Goal: Transaction & Acquisition: Purchase product/service

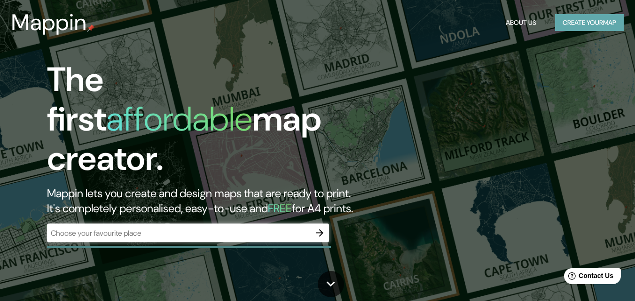
click at [588, 20] on button "Create your map" at bounding box center [589, 22] width 69 height 17
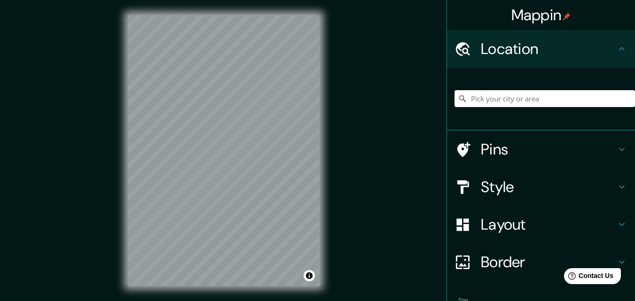
click at [500, 98] on input "Pick your city or area" at bounding box center [545, 98] width 180 height 17
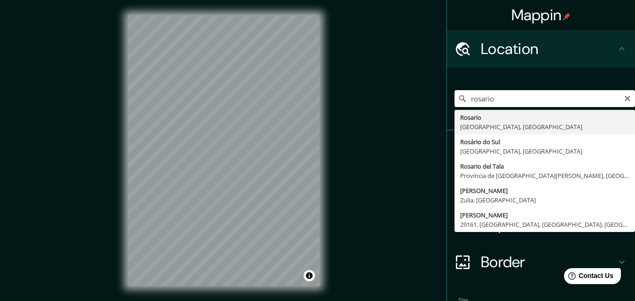
type input "[GEOGRAPHIC_DATA], [GEOGRAPHIC_DATA], [GEOGRAPHIC_DATA]"
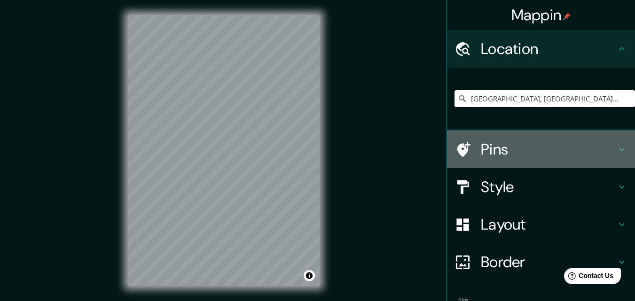
click at [501, 152] on h4 "Pins" at bounding box center [548, 149] width 135 height 19
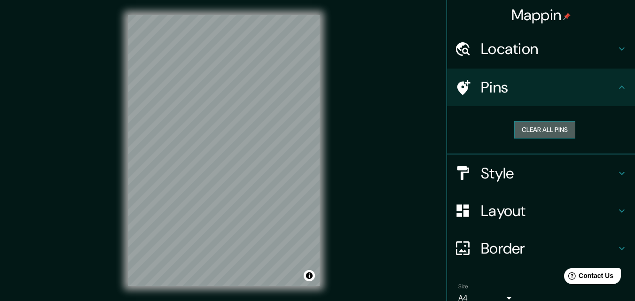
click at [541, 133] on button "Clear all pins" at bounding box center [544, 129] width 61 height 17
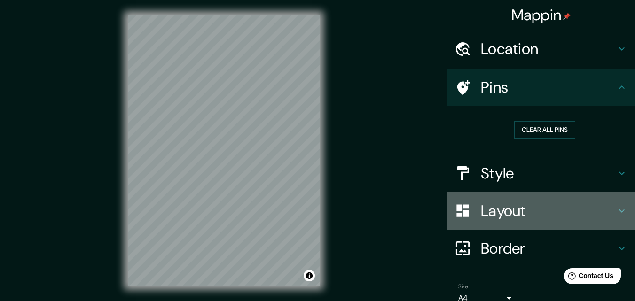
click at [510, 206] on h4 "Layout" at bounding box center [548, 211] width 135 height 19
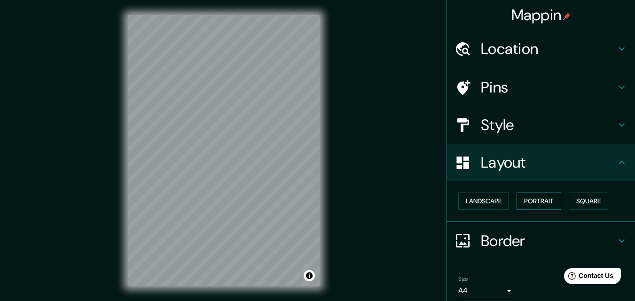
click at [540, 201] on button "Portrait" at bounding box center [539, 201] width 45 height 17
click at [485, 204] on button "Landscape" at bounding box center [483, 201] width 51 height 17
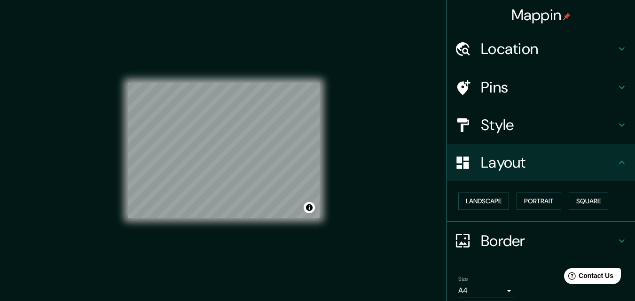
click at [510, 204] on div "Landscape Portrait Square" at bounding box center [545, 201] width 180 height 25
click at [553, 204] on button "Portrait" at bounding box center [539, 201] width 45 height 17
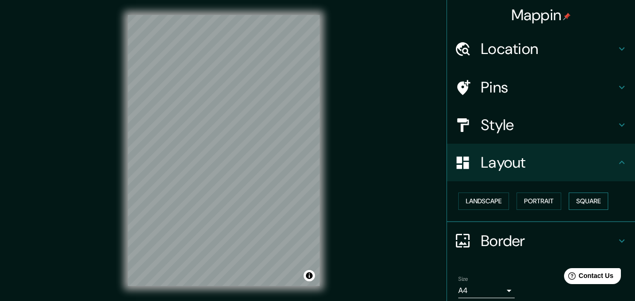
click at [572, 199] on button "Square" at bounding box center [588, 201] width 39 height 17
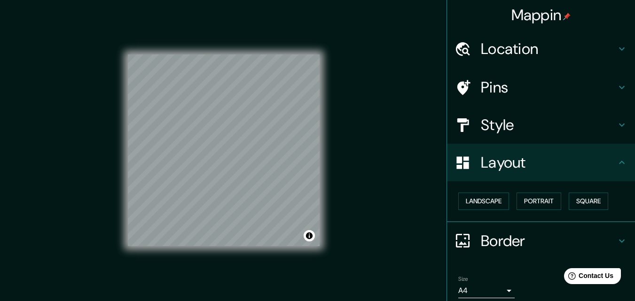
click at [513, 127] on h4 "Style" at bounding box center [548, 125] width 135 height 19
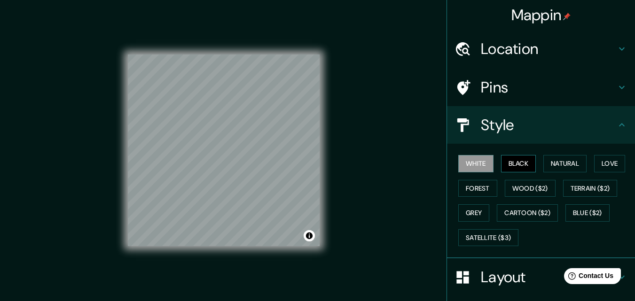
click at [512, 165] on button "Black" at bounding box center [518, 163] width 35 height 17
click at [553, 163] on button "Natural" at bounding box center [564, 163] width 43 height 17
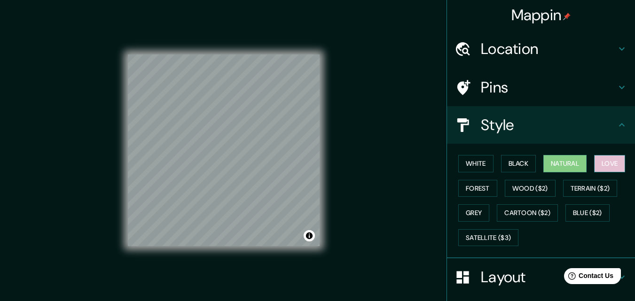
click at [607, 167] on button "Love" at bounding box center [609, 163] width 31 height 17
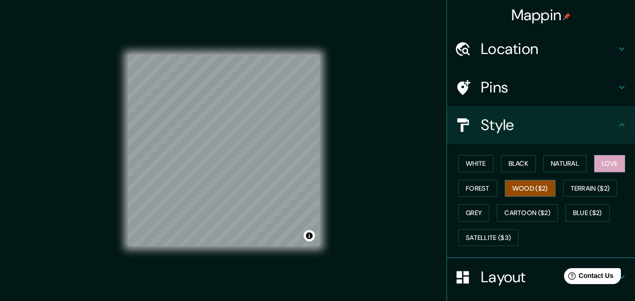
drag, startPoint x: 525, startPoint y: 187, endPoint x: 510, endPoint y: 189, distance: 15.2
click at [525, 187] on button "Wood ($2)" at bounding box center [530, 188] width 51 height 17
click at [476, 191] on button "Forest" at bounding box center [477, 188] width 39 height 17
click at [514, 188] on button "Wood ($2)" at bounding box center [530, 188] width 51 height 17
click at [482, 213] on button "Grey" at bounding box center [473, 212] width 31 height 17
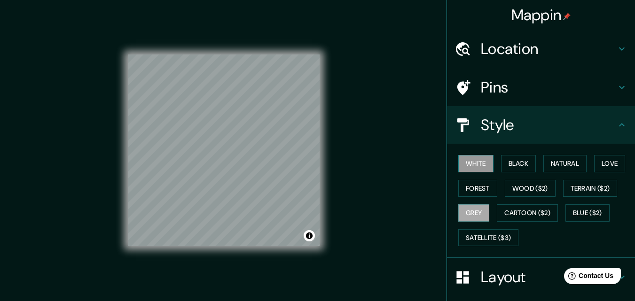
click at [470, 160] on button "White" at bounding box center [475, 163] width 35 height 17
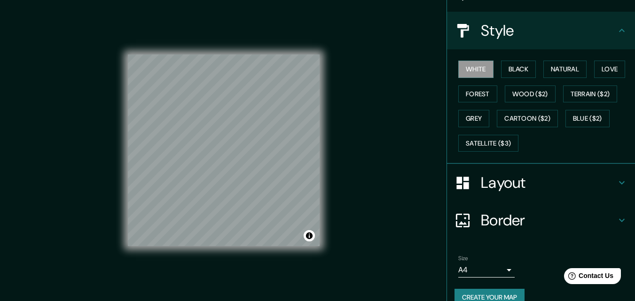
scroll to position [111, 0]
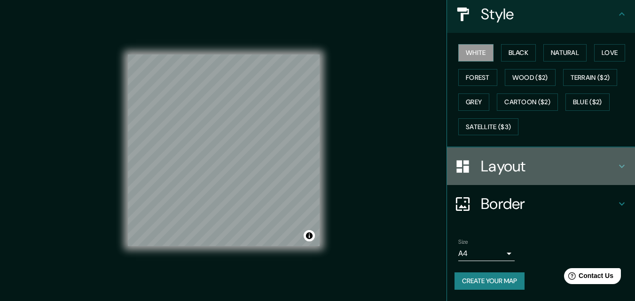
click at [527, 168] on h4 "Layout" at bounding box center [548, 166] width 135 height 19
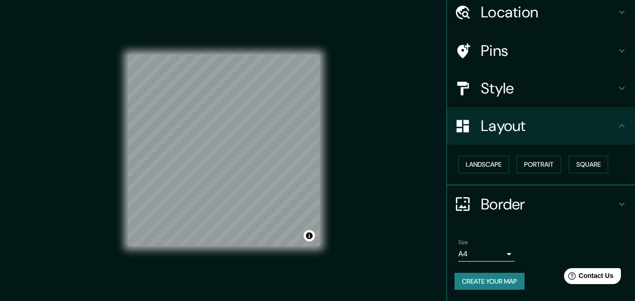
scroll to position [37, 0]
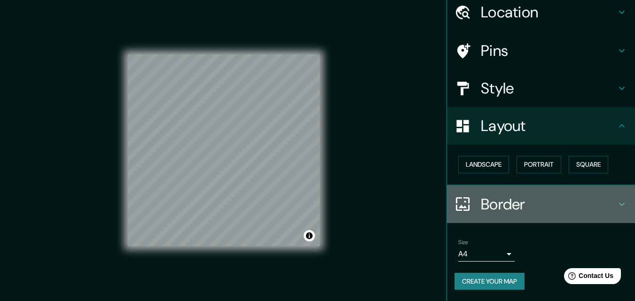
click at [517, 200] on h4 "Border" at bounding box center [548, 204] width 135 height 19
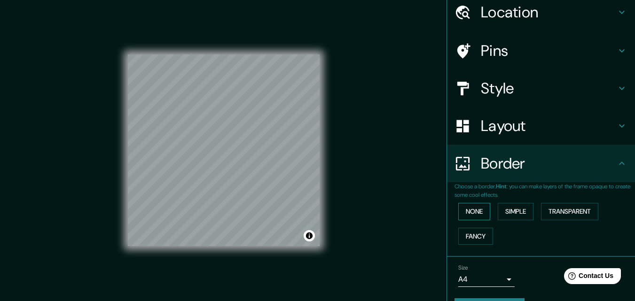
click at [463, 209] on button "None" at bounding box center [474, 211] width 32 height 17
click at [513, 206] on button "Simple" at bounding box center [516, 211] width 36 height 17
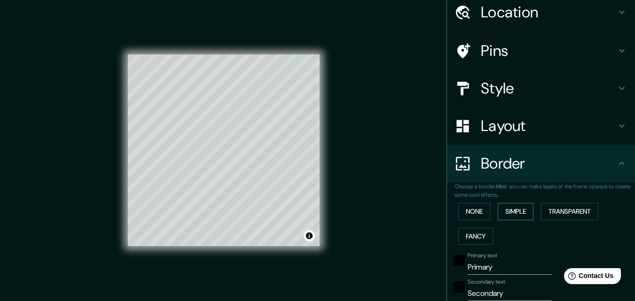
scroll to position [131, 0]
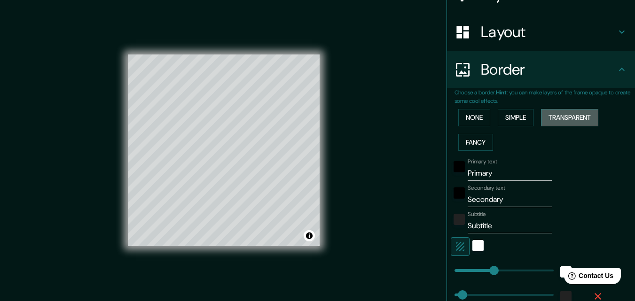
click at [566, 118] on button "Transparent" at bounding box center [569, 117] width 57 height 17
click at [472, 137] on button "Fancy" at bounding box center [475, 142] width 35 height 17
click at [566, 114] on button "Transparent" at bounding box center [569, 117] width 57 height 17
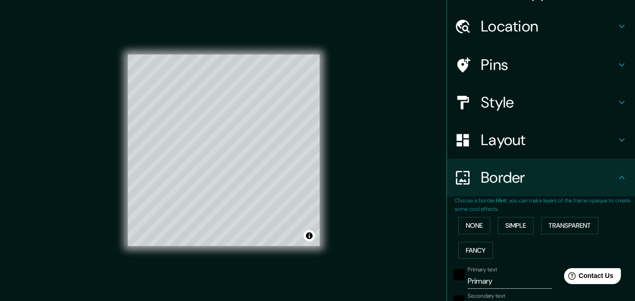
scroll to position [0, 0]
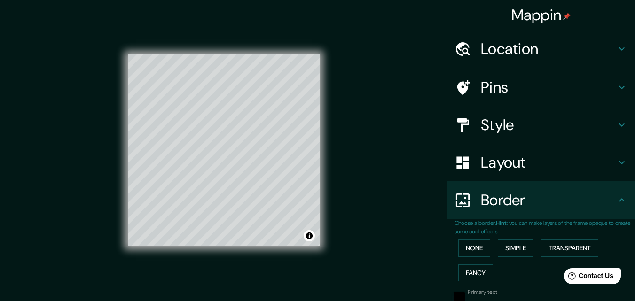
click at [522, 56] on h4 "Location" at bounding box center [548, 48] width 135 height 19
type input "196"
type input "33"
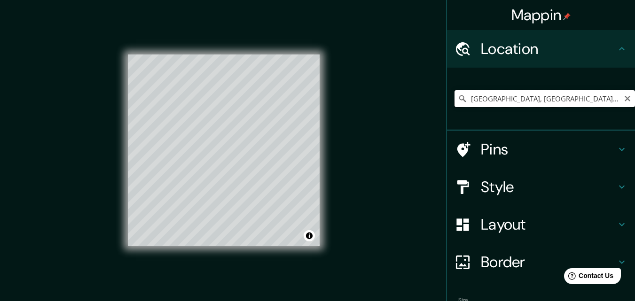
click at [528, 97] on input "[GEOGRAPHIC_DATA], [GEOGRAPHIC_DATA], [GEOGRAPHIC_DATA]" at bounding box center [545, 98] width 180 height 17
drag, startPoint x: 603, startPoint y: 98, endPoint x: 423, endPoint y: 105, distance: 180.6
click at [423, 105] on div "Mappin Location Rosario, Provincia de Santa Fe, Argentina Pins Style Layout Bor…" at bounding box center [317, 158] width 635 height 316
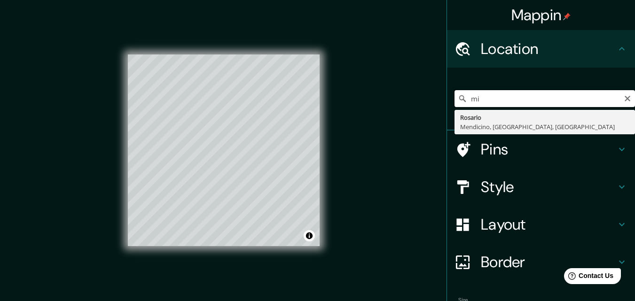
type input "m"
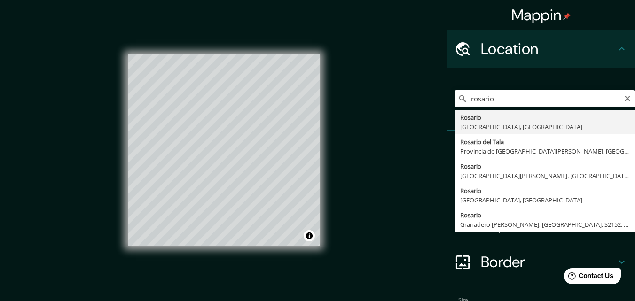
type input "[GEOGRAPHIC_DATA], [GEOGRAPHIC_DATA], [GEOGRAPHIC_DATA]"
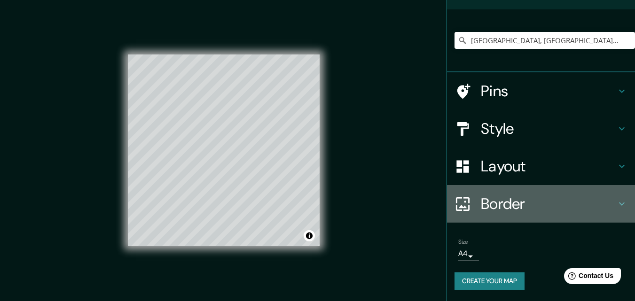
click at [502, 202] on h4 "Border" at bounding box center [548, 204] width 135 height 19
type input "196"
type input "33"
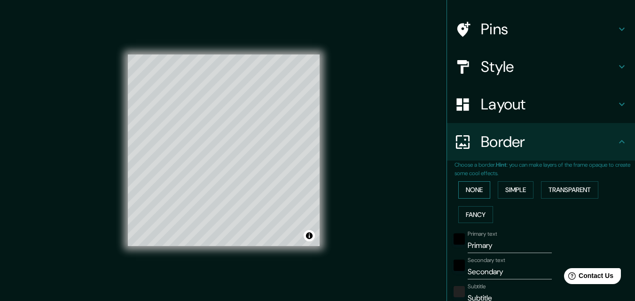
click at [477, 192] on button "None" at bounding box center [474, 189] width 32 height 17
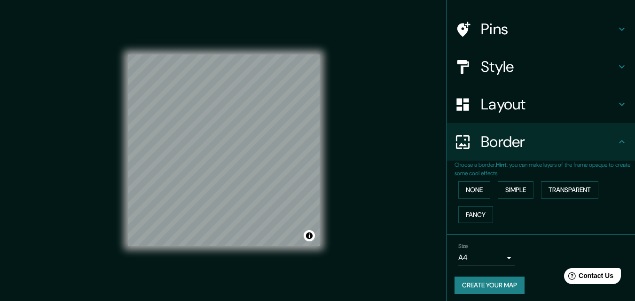
click at [525, 74] on h4 "Style" at bounding box center [548, 66] width 135 height 19
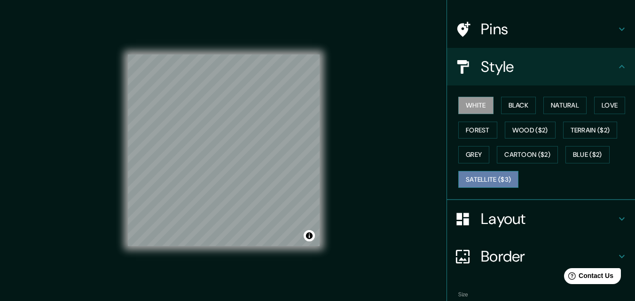
click at [495, 177] on button "Satellite ($3)" at bounding box center [488, 179] width 60 height 17
click at [307, 252] on div "© Mapbox © OpenStreetMap Improve this map © Maxar" at bounding box center [224, 150] width 192 height 271
click at [471, 103] on button "White" at bounding box center [475, 105] width 35 height 17
click at [472, 179] on button "Satellite ($3)" at bounding box center [488, 179] width 60 height 17
click at [465, 104] on button "White" at bounding box center [475, 105] width 35 height 17
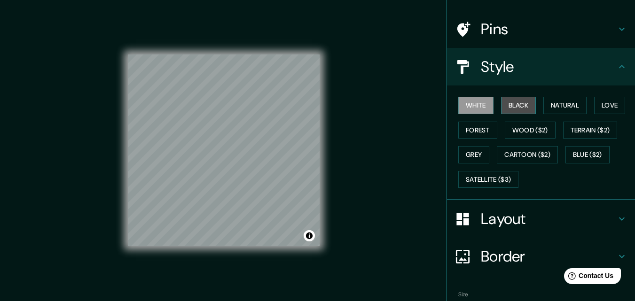
click at [513, 107] on button "Black" at bounding box center [518, 105] width 35 height 17
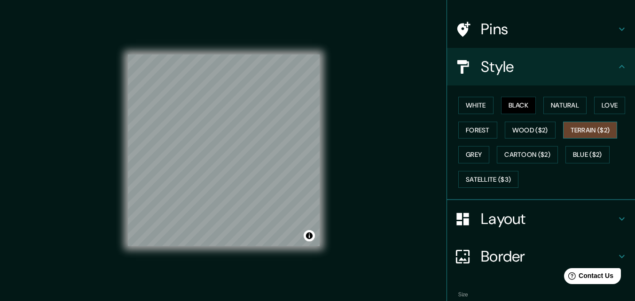
click at [592, 131] on button "Terrain ($2)" at bounding box center [590, 130] width 55 height 17
click at [608, 103] on button "Love" at bounding box center [609, 105] width 31 height 17
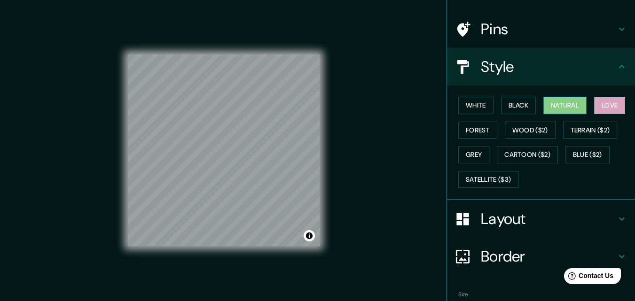
click at [560, 106] on button "Natural" at bounding box center [564, 105] width 43 height 17
click at [515, 108] on button "Black" at bounding box center [518, 105] width 35 height 17
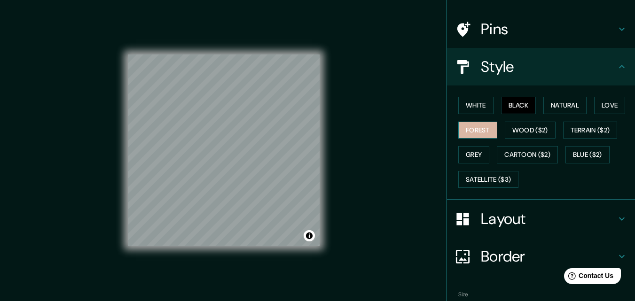
click at [474, 128] on button "Forest" at bounding box center [477, 130] width 39 height 17
click at [468, 156] on button "Grey" at bounding box center [473, 154] width 31 height 17
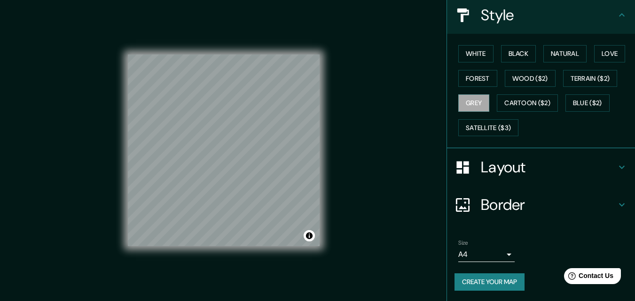
scroll to position [111, 0]
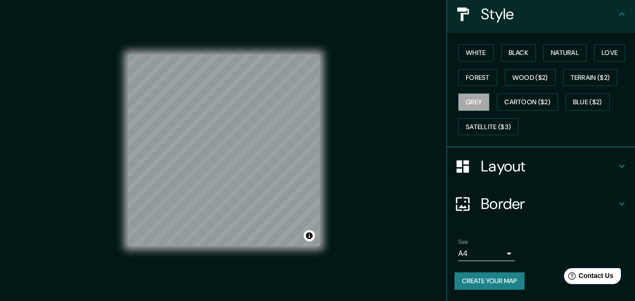
click at [521, 207] on h4 "Border" at bounding box center [548, 204] width 135 height 19
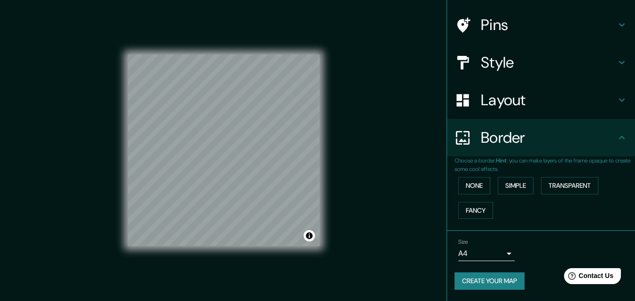
scroll to position [63, 0]
click at [516, 183] on button "Simple" at bounding box center [516, 185] width 36 height 17
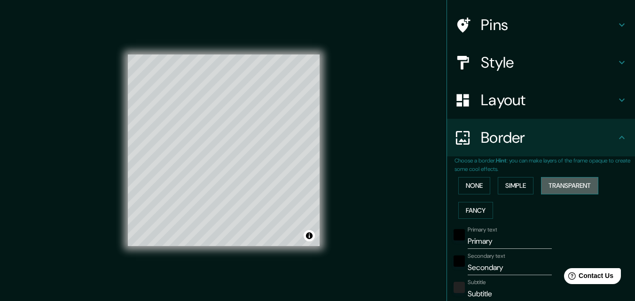
click at [567, 184] on button "Transparent" at bounding box center [569, 185] width 57 height 17
click at [471, 186] on button "None" at bounding box center [474, 185] width 32 height 17
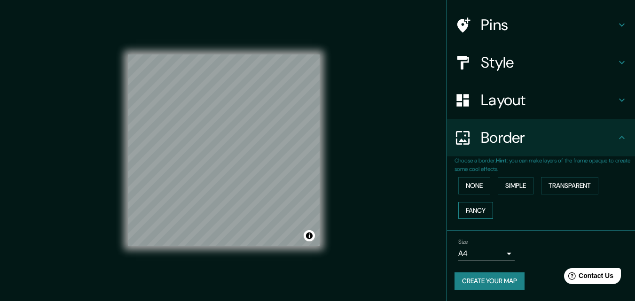
click at [473, 212] on button "Fancy" at bounding box center [475, 210] width 35 height 17
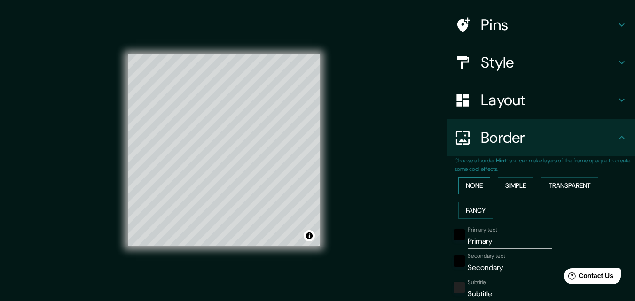
click at [468, 186] on button "None" at bounding box center [474, 185] width 32 height 17
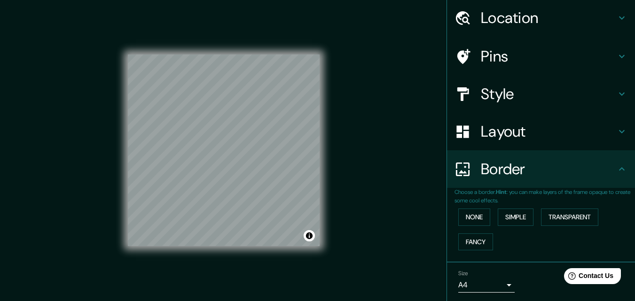
scroll to position [16, 0]
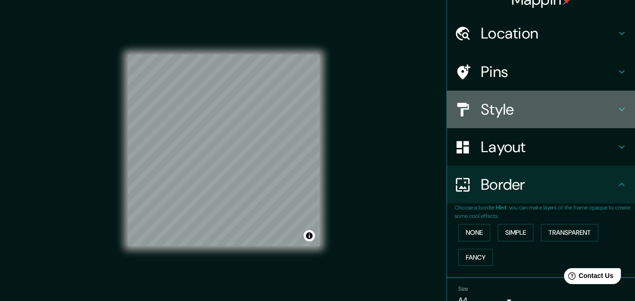
click at [506, 108] on h4 "Style" at bounding box center [548, 109] width 135 height 19
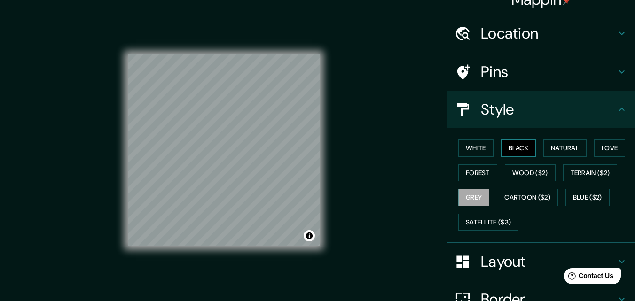
click at [523, 147] on button "Black" at bounding box center [518, 148] width 35 height 17
click at [551, 145] on button "Natural" at bounding box center [564, 148] width 43 height 17
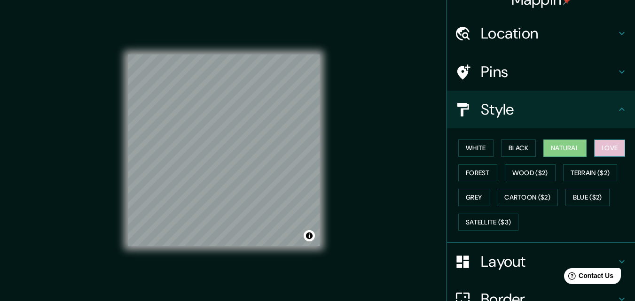
click at [607, 146] on button "Love" at bounding box center [609, 148] width 31 height 17
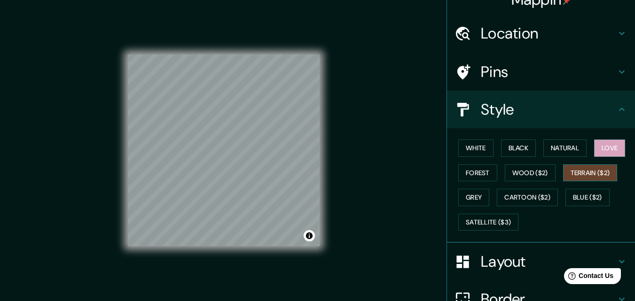
click at [594, 172] on button "Terrain ($2)" at bounding box center [590, 173] width 55 height 17
click at [587, 200] on button "Blue ($2)" at bounding box center [587, 197] width 44 height 17
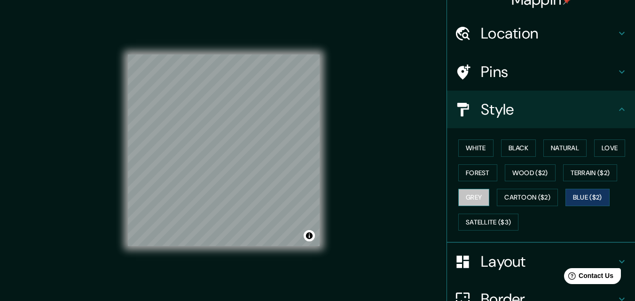
click at [472, 200] on button "Grey" at bounding box center [473, 197] width 31 height 17
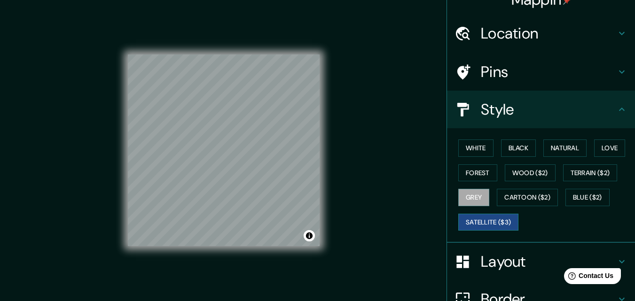
click at [484, 228] on button "Satellite ($3)" at bounding box center [488, 222] width 60 height 17
click at [475, 149] on button "White" at bounding box center [475, 148] width 35 height 17
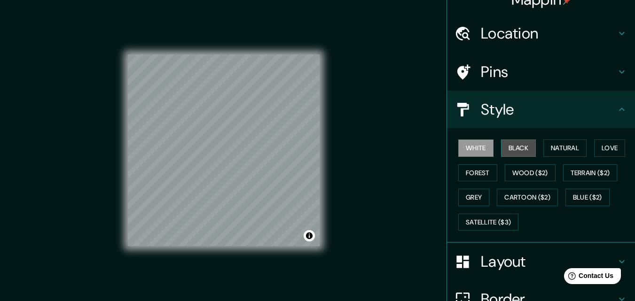
click at [506, 146] on button "Black" at bounding box center [518, 148] width 35 height 17
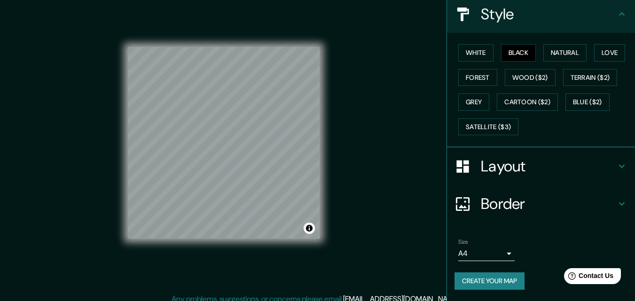
scroll to position [15, 0]
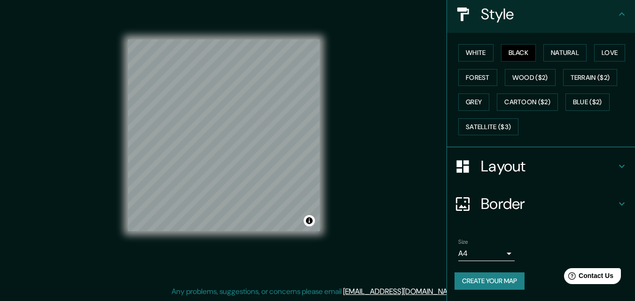
click at [482, 281] on button "Create your map" at bounding box center [490, 281] width 70 height 17
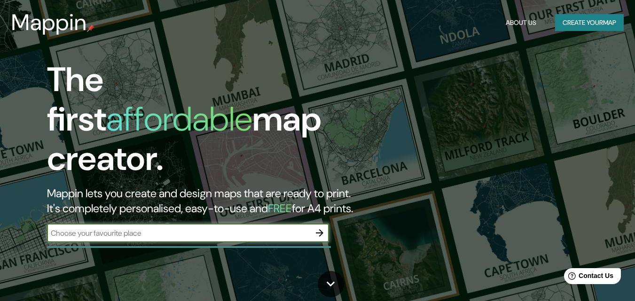
click at [602, 16] on button "Create your map" at bounding box center [589, 22] width 69 height 17
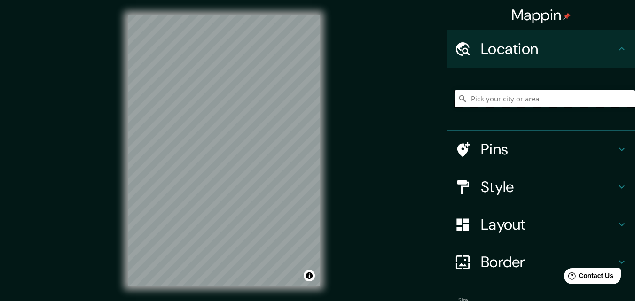
click at [525, 96] on input "Pick your city or area" at bounding box center [545, 98] width 180 height 17
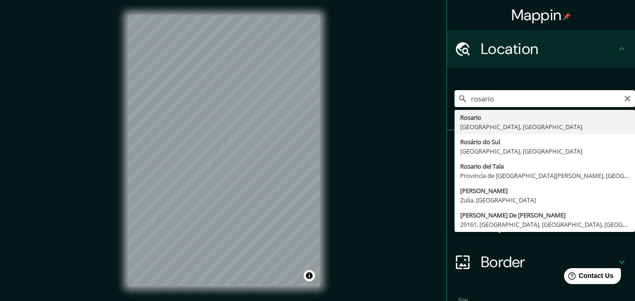
type input "[GEOGRAPHIC_DATA], [GEOGRAPHIC_DATA], [GEOGRAPHIC_DATA]"
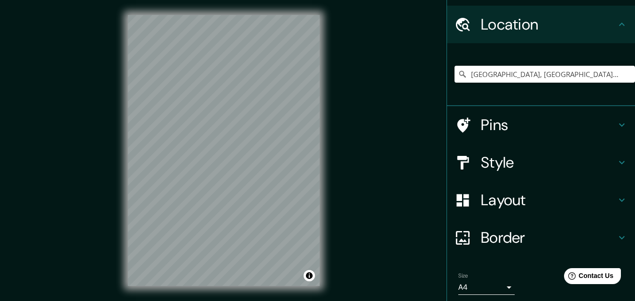
scroll to position [58, 0]
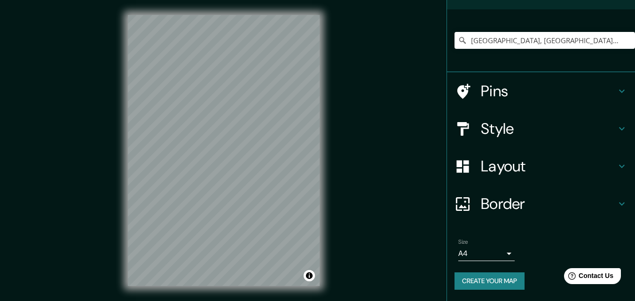
click at [486, 251] on body "Mappin Location [GEOGRAPHIC_DATA], [GEOGRAPHIC_DATA], [GEOGRAPHIC_DATA] Pins St…" at bounding box center [317, 150] width 635 height 301
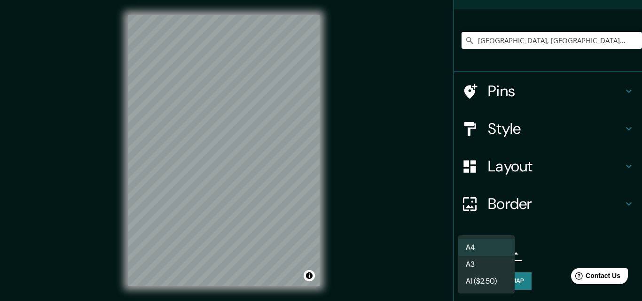
click at [478, 259] on li "A3" at bounding box center [486, 264] width 56 height 17
type input "a4"
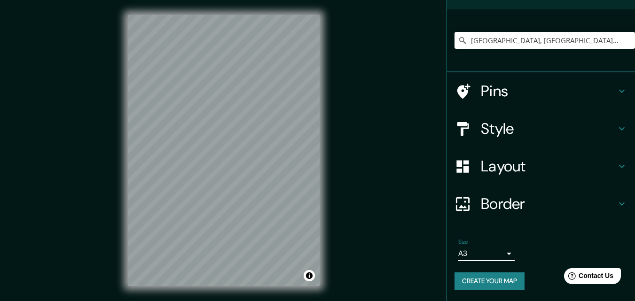
click at [522, 135] on h4 "Style" at bounding box center [548, 128] width 135 height 19
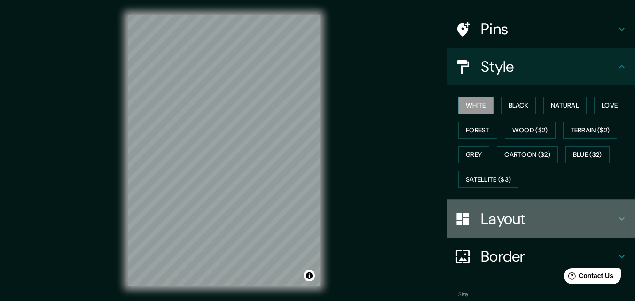
click at [512, 225] on h4 "Layout" at bounding box center [548, 219] width 135 height 19
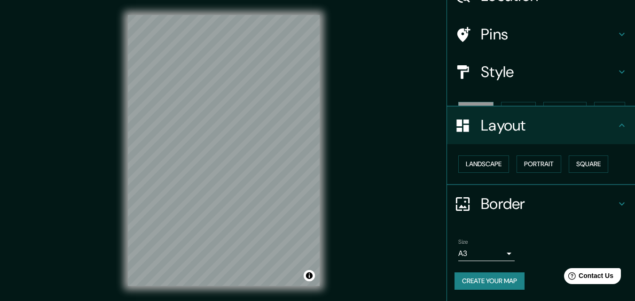
scroll to position [37, 0]
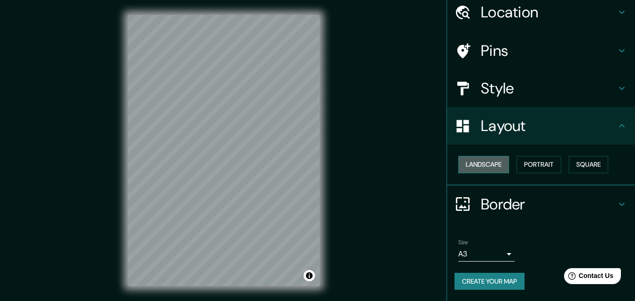
click at [489, 165] on button "Landscape" at bounding box center [483, 164] width 51 height 17
